Goal: Find specific page/section: Find specific page/section

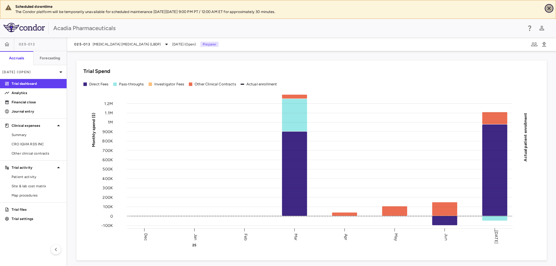
click at [550, 8] on icon "Close" at bounding box center [549, 9] width 6 height 6
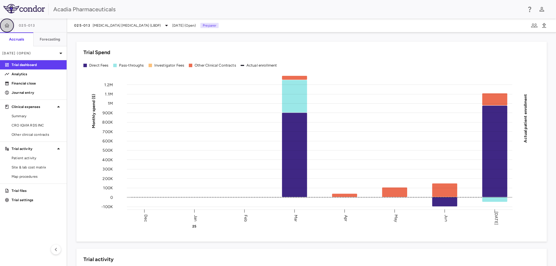
click at [10, 28] on button "button" at bounding box center [7, 26] width 14 height 14
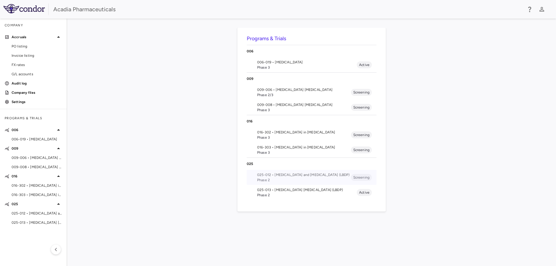
click at [290, 175] on span "025-012 • [MEDICAL_DATA] and [MEDICAL_DATA] (LBDP)" at bounding box center [304, 174] width 94 height 5
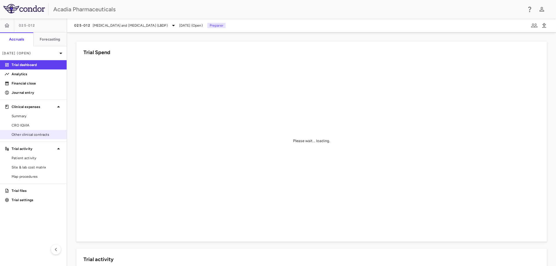
click at [34, 138] on link "Other clinical contracts" at bounding box center [33, 134] width 67 height 9
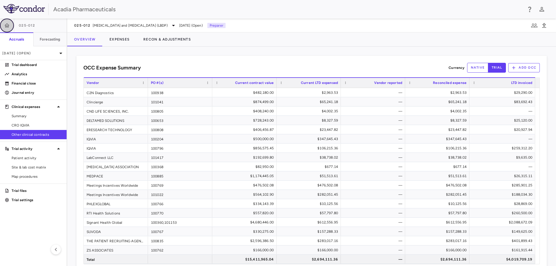
click at [10, 24] on icon "button" at bounding box center [7, 26] width 6 height 6
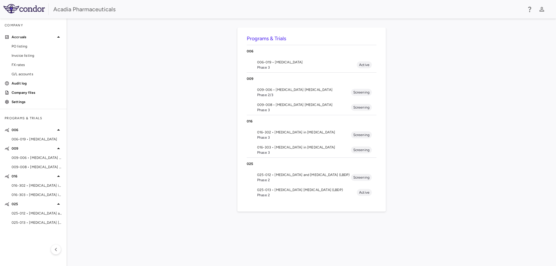
click at [284, 61] on span "006-019 • [MEDICAL_DATA]" at bounding box center [307, 62] width 100 height 5
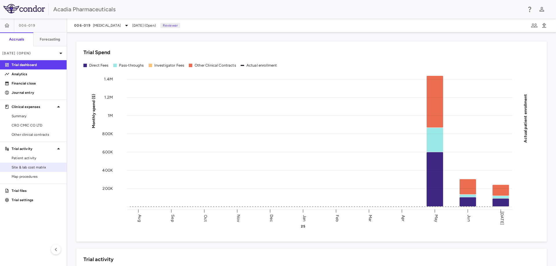
click at [40, 166] on span "Site & lab cost matrix" at bounding box center [37, 167] width 50 height 5
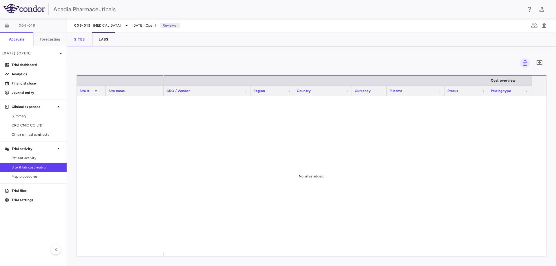
click at [108, 35] on button "Labs" at bounding box center [103, 39] width 23 height 14
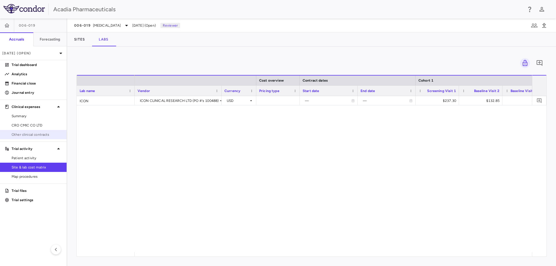
click at [32, 138] on link "Other clinical contracts" at bounding box center [33, 134] width 67 height 9
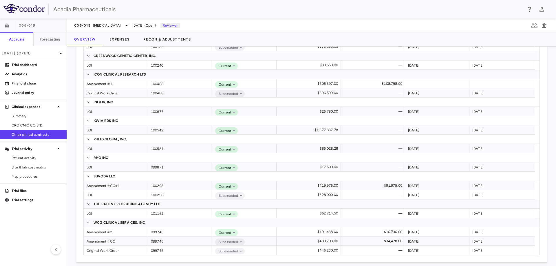
scroll to position [219, 0]
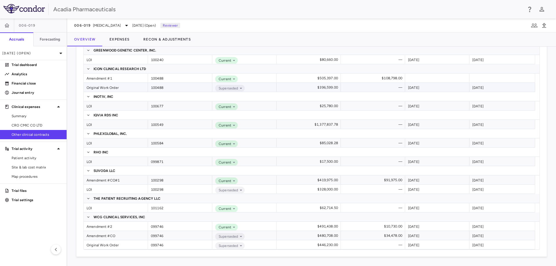
click at [104, 87] on div "Original Work Order" at bounding box center [116, 87] width 64 height 9
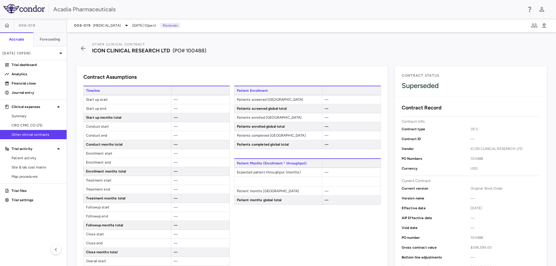
scroll to position [174, 0]
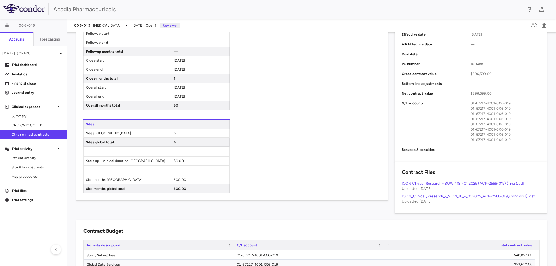
click at [445, 198] on div "ICON_Clinical_Research_-_SOW_18_-_01.2025_ACP-2566-019_Condor (1).xlsx Uploaded…" at bounding box center [471, 199] width 138 height 10
click at [445, 197] on link "ICON_Clinical_Research_-_SOW_18_-_01.2025_ACP-2566-019_Condor (1).xlsx" at bounding box center [469, 196] width 134 height 4
click at [43, 123] on span "CRO CMIC CO LTD" at bounding box center [37, 125] width 50 height 5
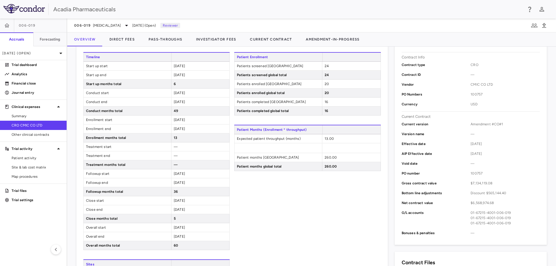
scroll to position [116, 0]
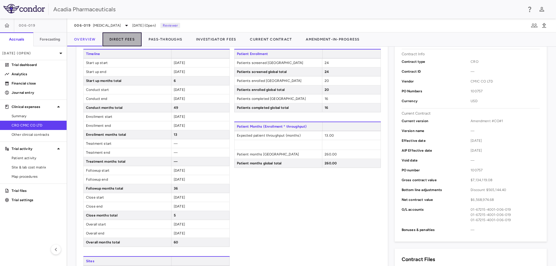
click at [124, 41] on button "Direct Fees" at bounding box center [122, 39] width 39 height 14
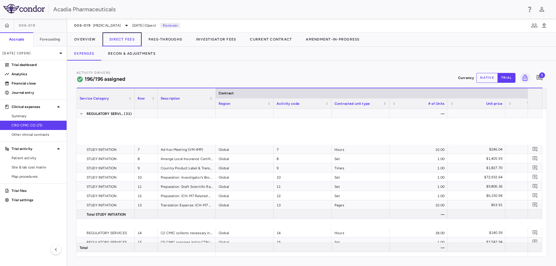
scroll to position [174, 0]
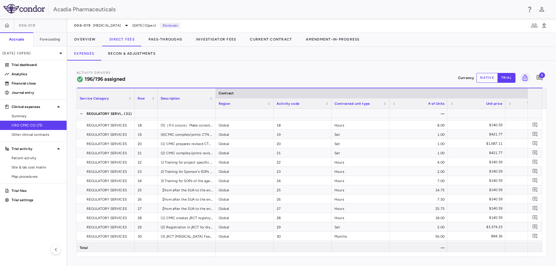
click at [210, 99] on span at bounding box center [210, 98] width 3 height 3
click at [227, 109] on span "Sort Ascending" at bounding box center [238, 107] width 47 height 8
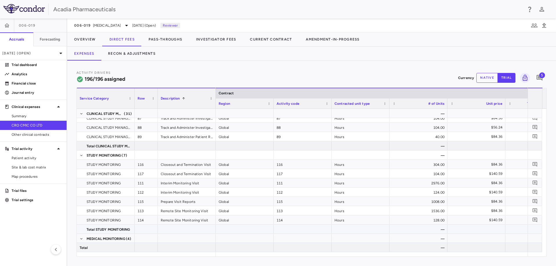
scroll to position [0, 0]
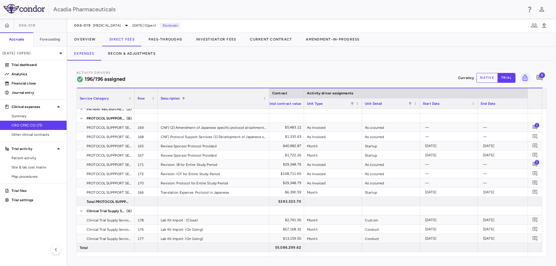
drag, startPoint x: 215, startPoint y: 99, endPoint x: 272, endPoint y: 130, distance: 64.8
click at [268, 129] on div "Service Category Row Description 1 Contract Activity driver assignments" at bounding box center [312, 172] width 470 height 169
click at [538, 125] on span "2" at bounding box center [537, 125] width 5 height 5
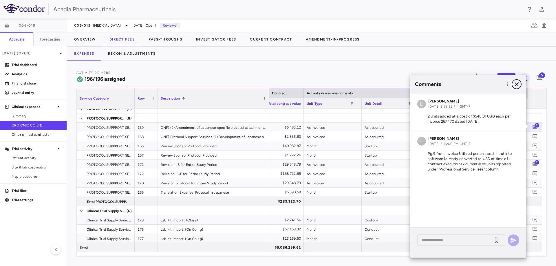
click at [518, 85] on icon "button" at bounding box center [517, 84] width 4 height 4
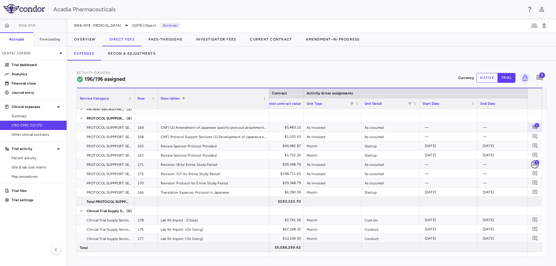
click at [536, 167] on icon "Add comment" at bounding box center [535, 165] width 6 height 6
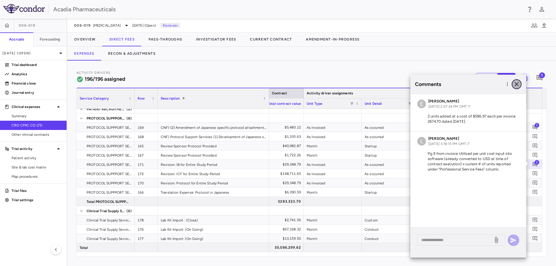
drag, startPoint x: 519, startPoint y: 85, endPoint x: 494, endPoint y: 92, distance: 25.9
click at [519, 85] on icon "button" at bounding box center [516, 84] width 7 height 7
